Goal: Find specific page/section: Find specific page/section

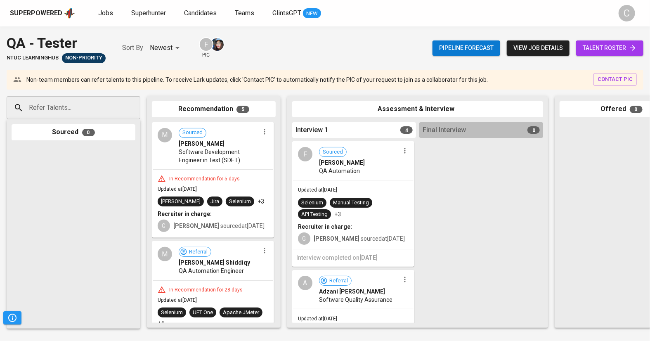
click at [607, 43] on span "talent roster" at bounding box center [610, 48] width 54 height 10
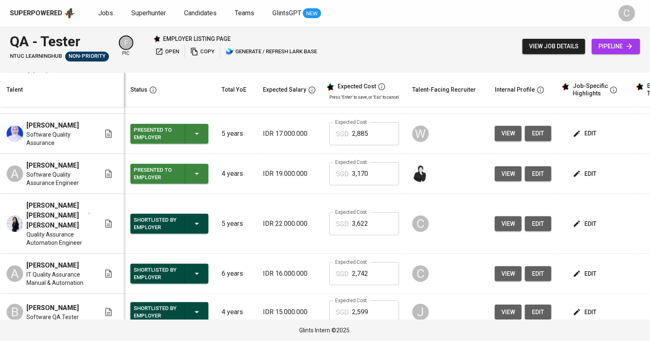
scroll to position [165, 0]
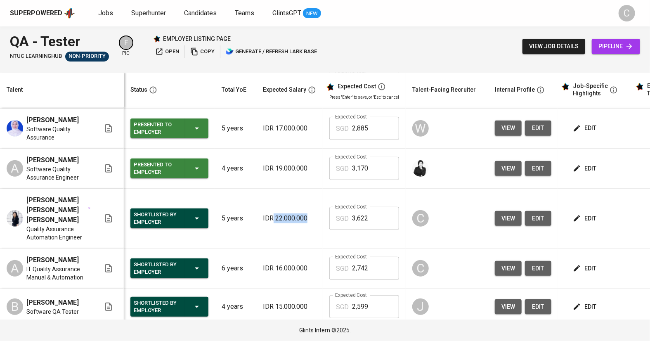
drag, startPoint x: 272, startPoint y: 238, endPoint x: 311, endPoint y: 243, distance: 39.6
click at [311, 223] on p "IDR 22.000.000" at bounding box center [289, 218] width 53 height 10
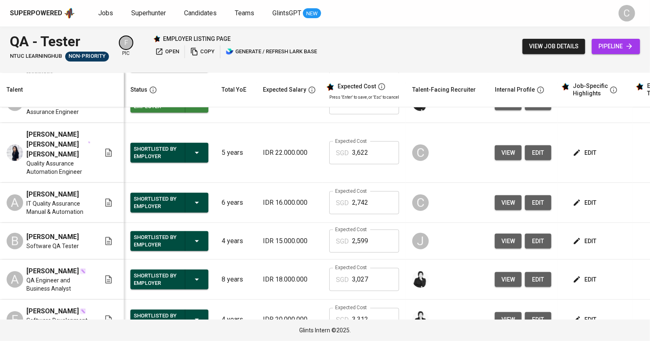
scroll to position [232, 0]
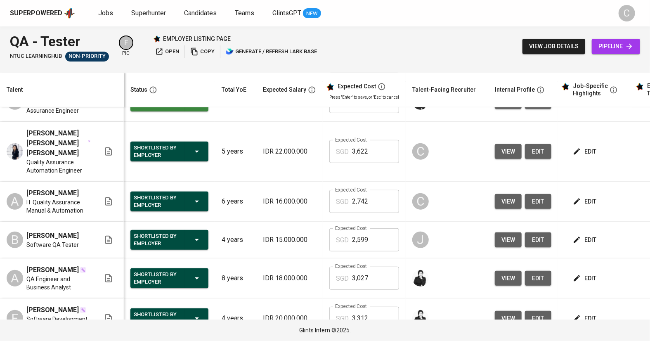
click at [273, 245] on p "IDR 15.000.000" at bounding box center [289, 240] width 53 height 10
drag, startPoint x: 208, startPoint y: 255, endPoint x: 320, endPoint y: 254, distance: 111.4
click at [320, 254] on tr "B Bryant Axell Hang Software QA Tester Shortlisted by Employer 4 years IDR 15.0…" at bounding box center [357, 240] width 715 height 37
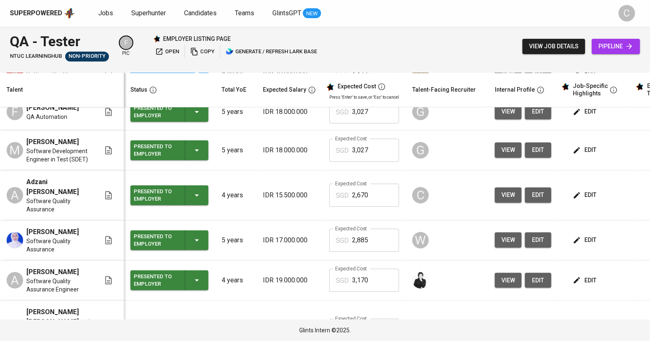
scroll to position [53, 0]
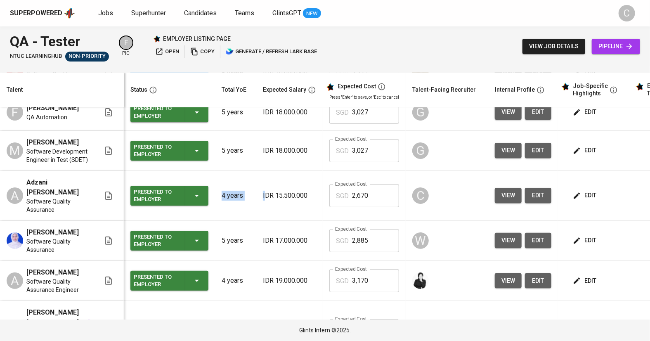
drag, startPoint x: 216, startPoint y: 213, endPoint x: 266, endPoint y: 215, distance: 50.0
click at [266, 215] on tr "A Adzani Billian Suwardi Software Quality Assurance Presented to Employer 4 yea…" at bounding box center [357, 196] width 715 height 50
click at [276, 201] on p "IDR 15.500.000" at bounding box center [289, 196] width 53 height 10
drag, startPoint x: 276, startPoint y: 212, endPoint x: 298, endPoint y: 210, distance: 22.3
click at [298, 201] on p "IDR 15.500.000" at bounding box center [289, 196] width 53 height 10
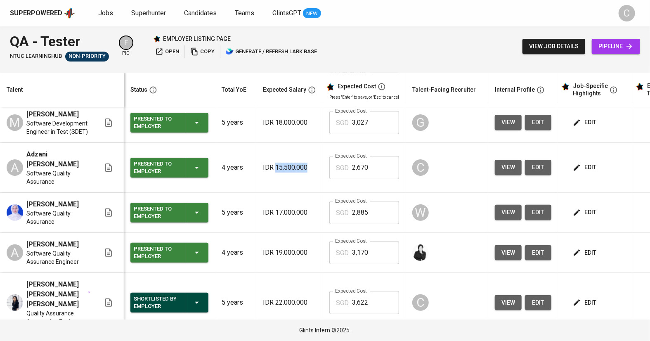
scroll to position [75, 0]
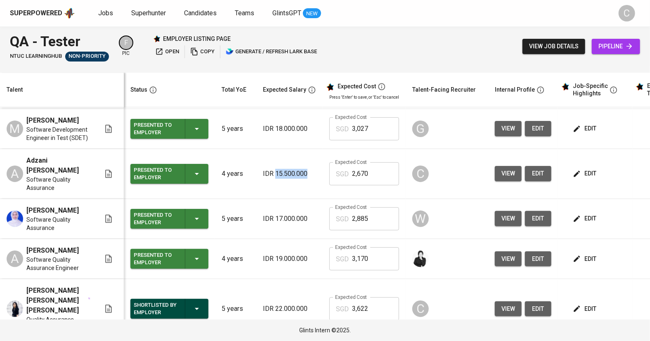
click at [451, 175] on td "C" at bounding box center [447, 174] width 83 height 50
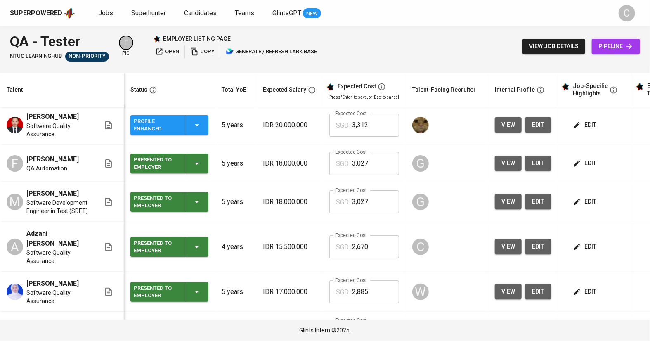
scroll to position [0, 0]
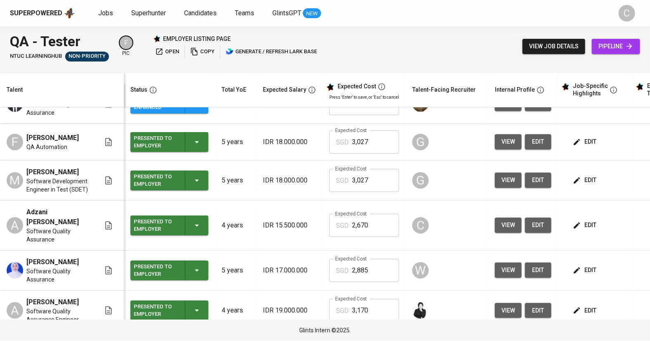
scroll to position [24, 0]
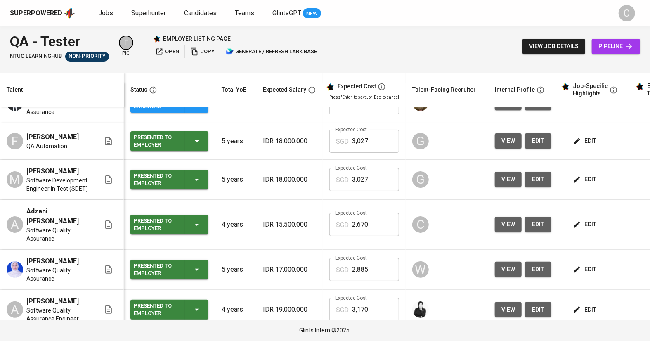
click at [589, 229] on span "edit" at bounding box center [585, 224] width 22 height 10
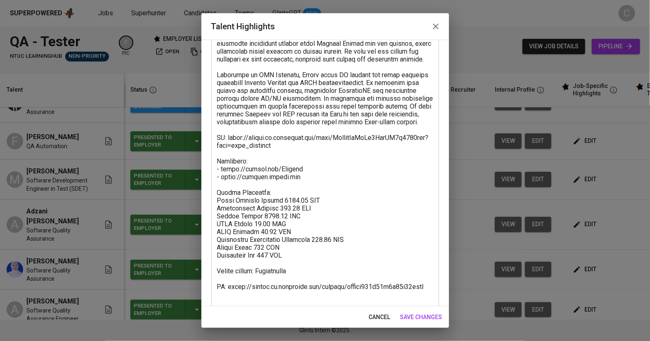
scroll to position [210, 0]
